Goal: Information Seeking & Learning: Find specific fact

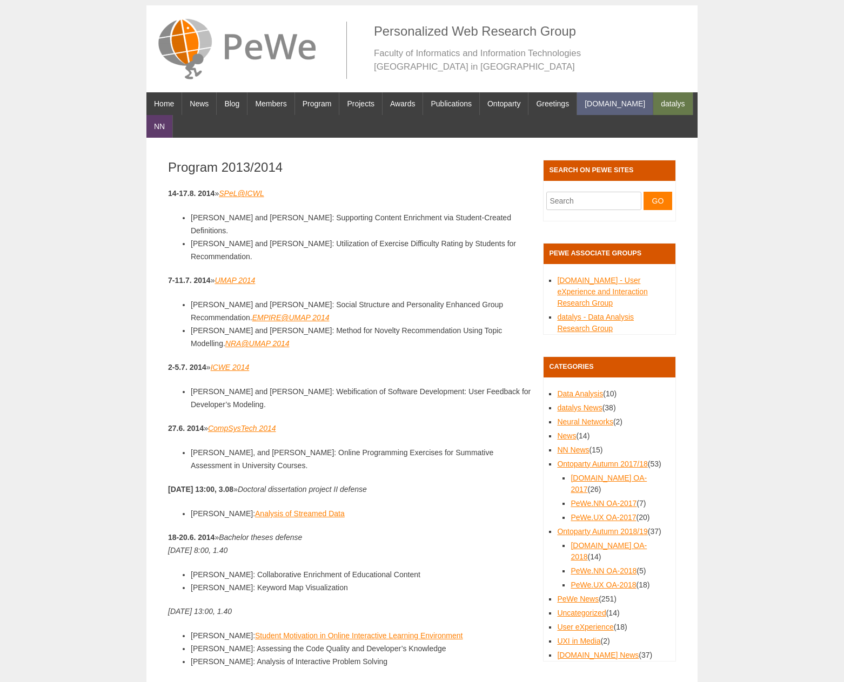
click at [579, 192] on input "Search for:" at bounding box center [593, 201] width 95 height 18
type input "andrej hucko"
click at [643, 192] on input "Go" at bounding box center [657, 201] width 29 height 18
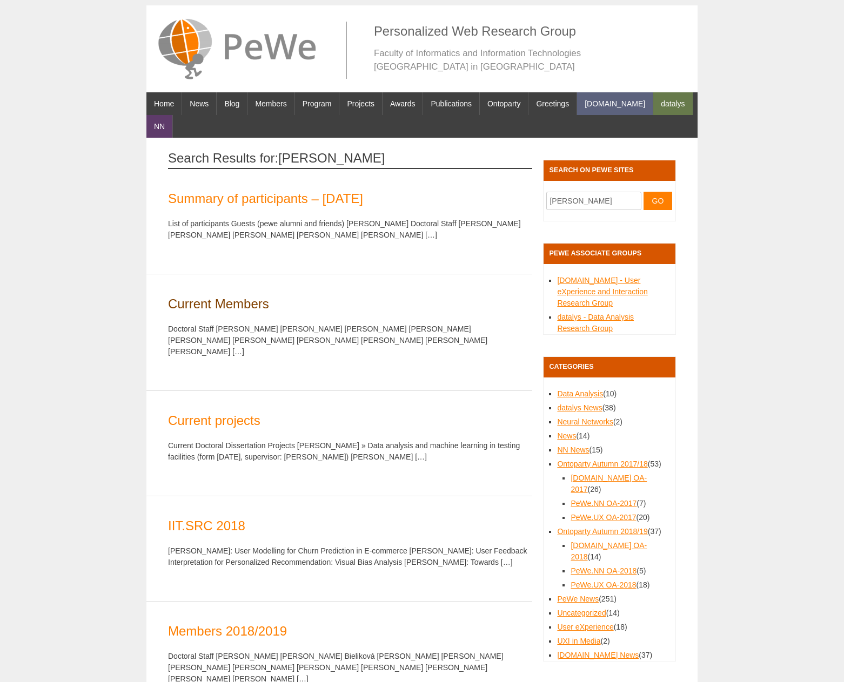
click at [244, 296] on link "Current Members" at bounding box center [218, 303] width 101 height 15
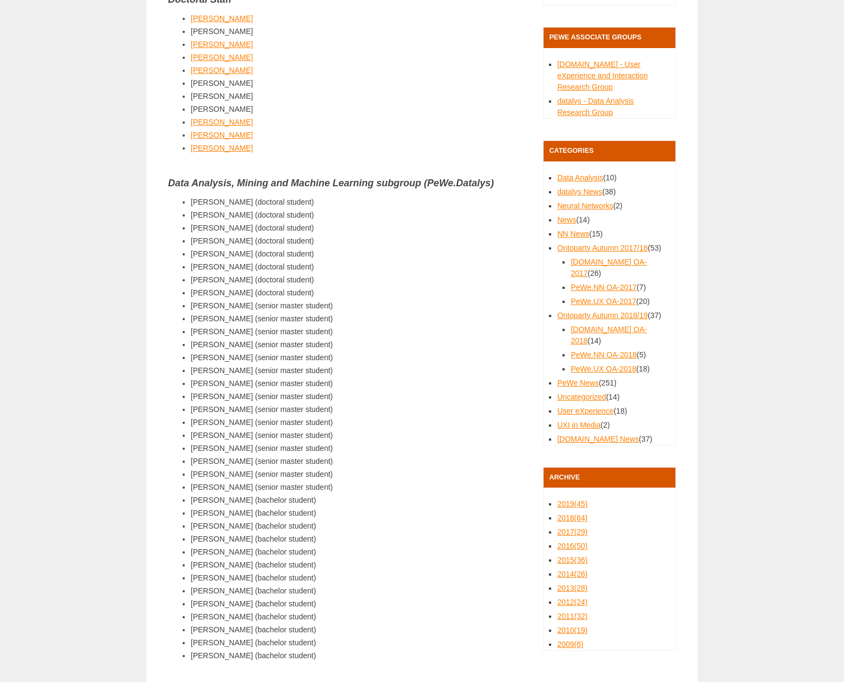
scroll to position [270, 0]
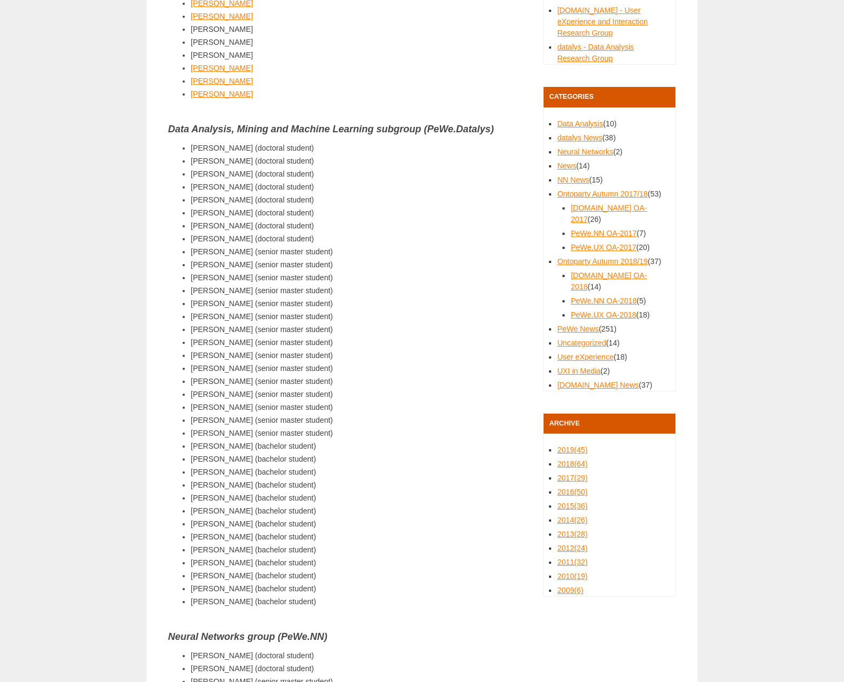
click at [389, 414] on li "[PERSON_NAME] (senior master student)" at bounding box center [361, 420] width 341 height 13
click at [239, 297] on li "[PERSON_NAME] (senior master student)" at bounding box center [361, 303] width 341 height 13
click at [239, 297] on li "Andrej Hucko (senior master student)" at bounding box center [361, 303] width 341 height 13
click at [239, 297] on li "[PERSON_NAME] (senior master student)" at bounding box center [361, 303] width 341 height 13
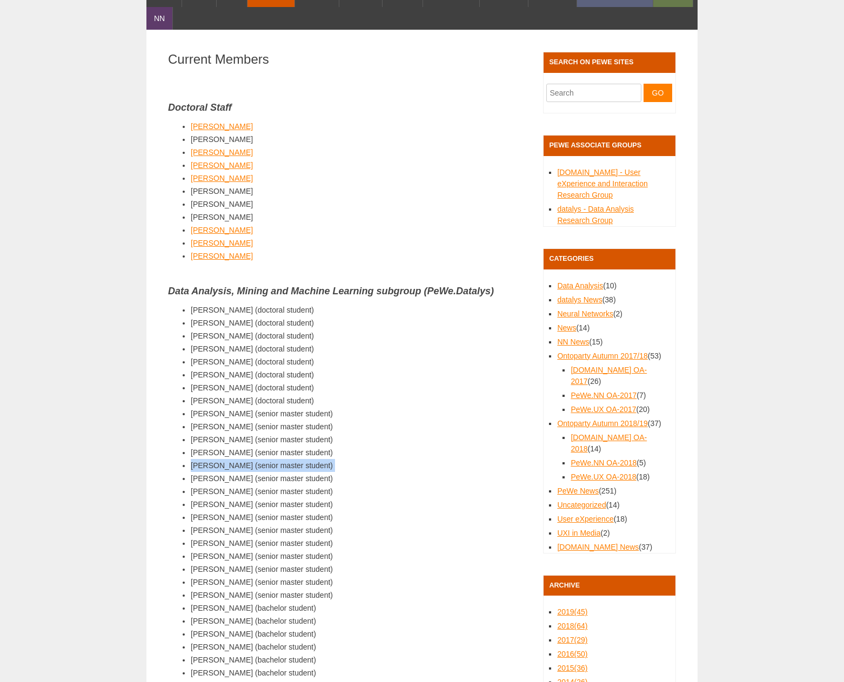
scroll to position [0, 0]
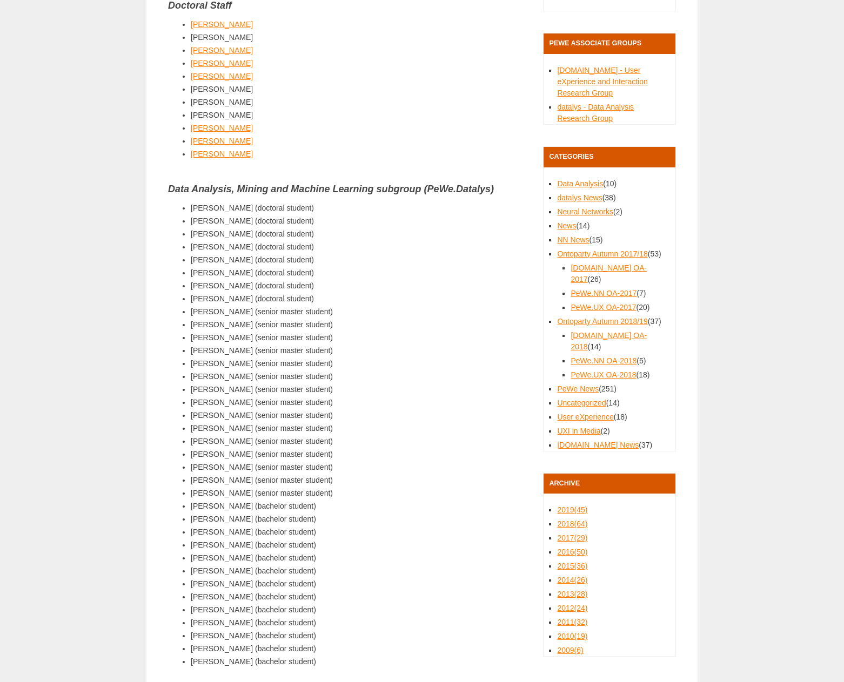
scroll to position [837, 0]
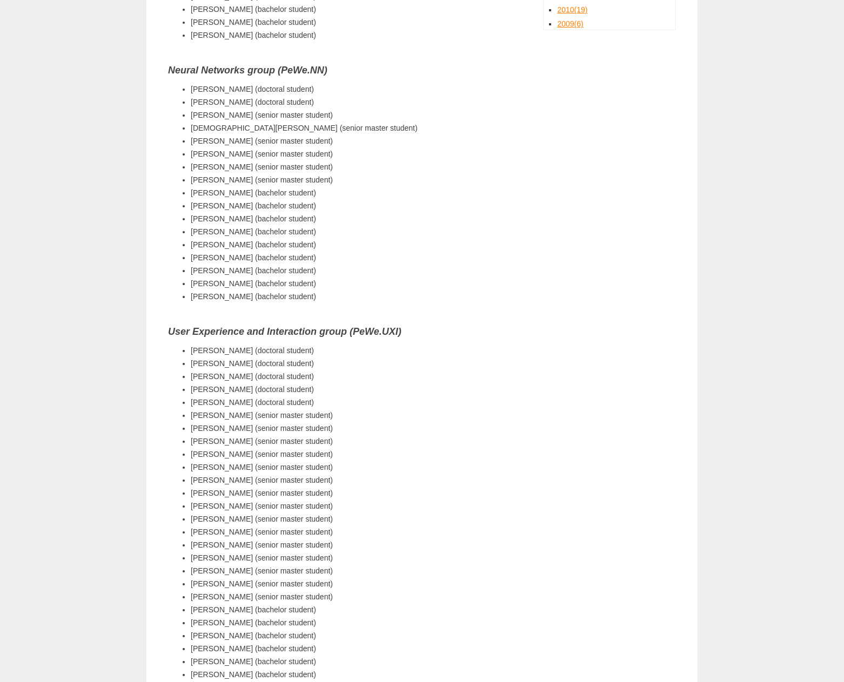
click at [492, 147] on li "[PERSON_NAME] (senior master student)" at bounding box center [361, 153] width 341 height 13
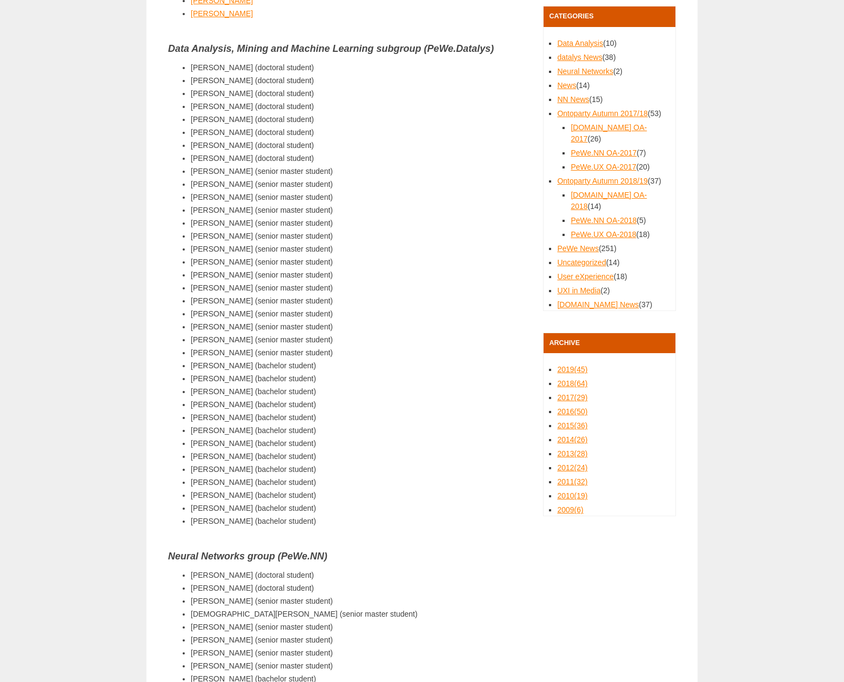
scroll to position [296, 0]
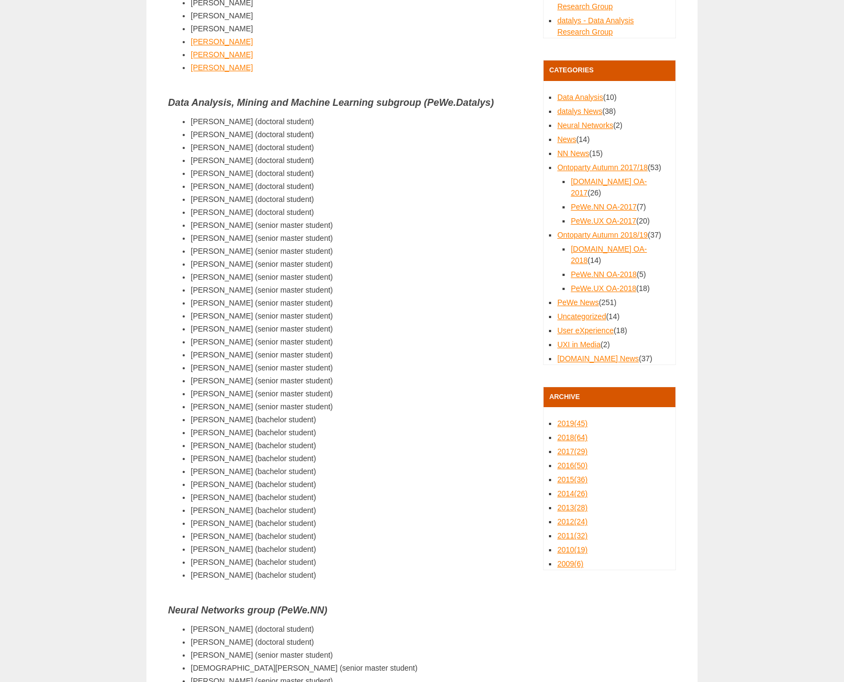
click at [299, 96] on h3 "Data Analysis, Mining and Machine Learning subgroup (PeWe.Datalys)" at bounding box center [350, 103] width 364 height 14
click at [419, 232] on li "[PERSON_NAME] (senior master student)" at bounding box center [361, 238] width 341 height 13
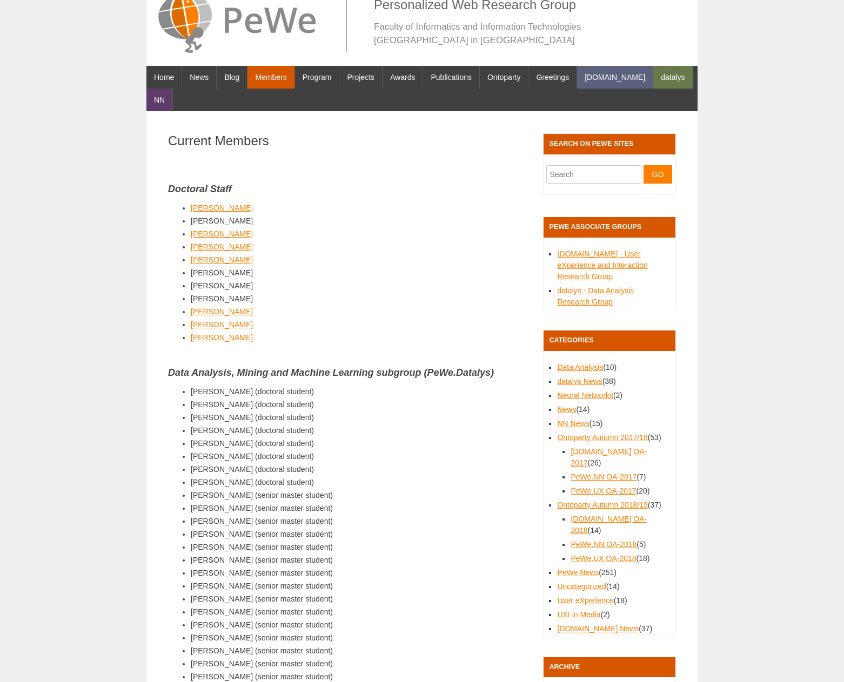
scroll to position [0, 0]
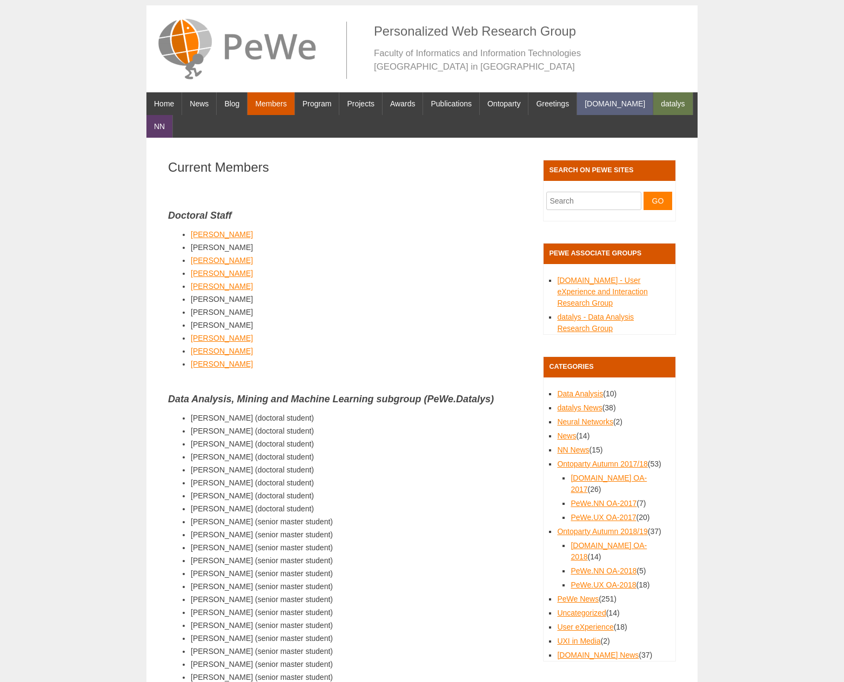
click at [238, 567] on li "[PERSON_NAME] (senior master student)" at bounding box center [361, 573] width 341 height 13
click at [376, 567] on li "[PERSON_NAME] (senior master student)" at bounding box center [361, 573] width 341 height 13
